Goal: Navigation & Orientation: Find specific page/section

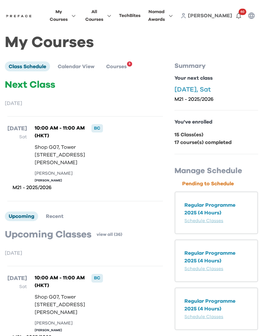
click at [241, 14] on span "60" at bounding box center [242, 12] width 8 height 6
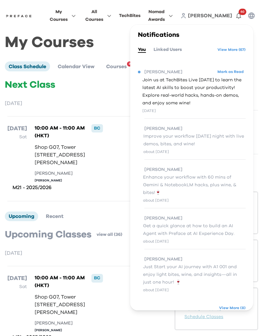
click at [111, 16] on icon "button" at bounding box center [107, 15] width 7 height 5
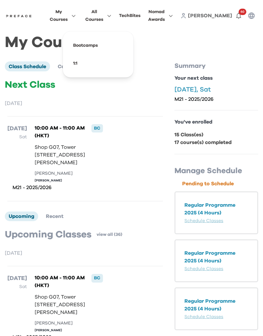
click at [78, 17] on button "My Courses" at bounding box center [63, 16] width 30 height 16
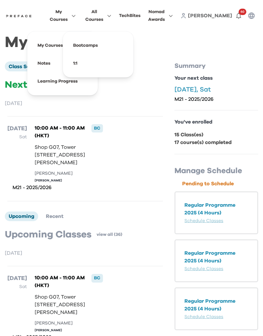
click at [173, 17] on icon "button" at bounding box center [169, 15] width 7 height 5
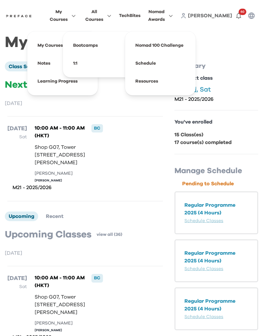
click at [241, 13] on span "60" at bounding box center [242, 12] width 8 height 6
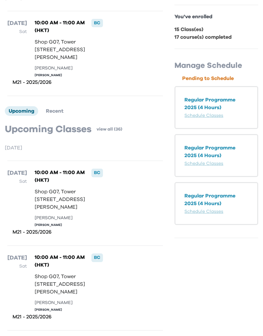
scroll to position [106, 0]
click at [14, 229] on div "[DATE] Sat" at bounding box center [17, 199] width 20 height 60
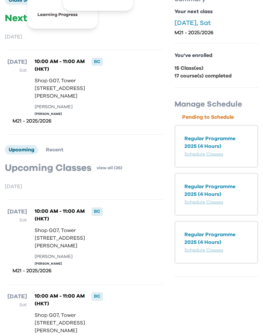
scroll to position [0, 0]
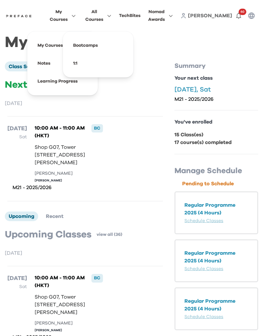
click at [103, 17] on span "All Courses" at bounding box center [94, 15] width 18 height 15
click at [113, 19] on button "All Courses" at bounding box center [98, 16] width 30 height 16
click at [76, 46] on span at bounding box center [62, 46] width 60 height 18
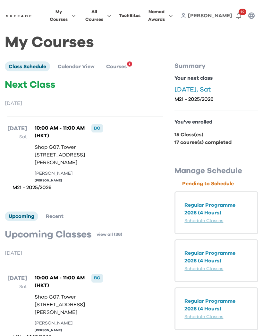
click at [252, 18] on icon "button" at bounding box center [251, 15] width 6 height 6
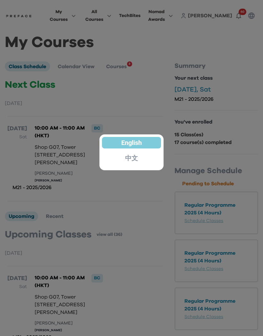
click at [147, 50] on div at bounding box center [131, 168] width 263 height 336
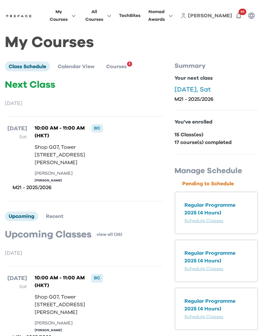
click at [32, 15] on img at bounding box center [18, 15] width 27 height 5
